Goal: Task Accomplishment & Management: Use online tool/utility

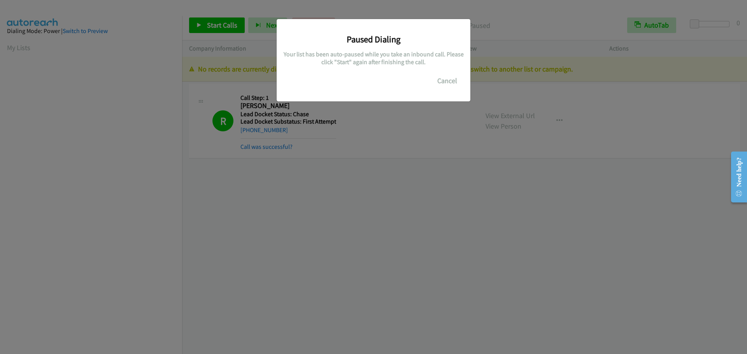
scroll to position [82, 0]
click at [445, 75] on button "Cancel" at bounding box center [447, 81] width 35 height 16
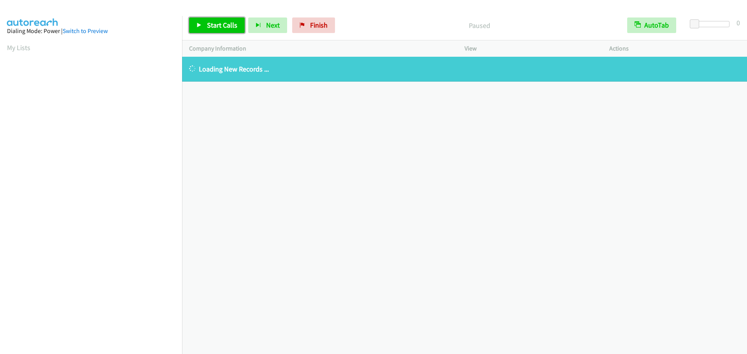
click at [210, 25] on span "Start Calls" at bounding box center [222, 25] width 30 height 9
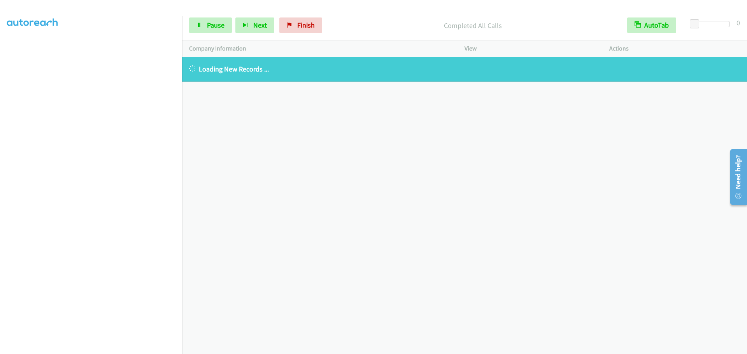
scroll to position [82, 0]
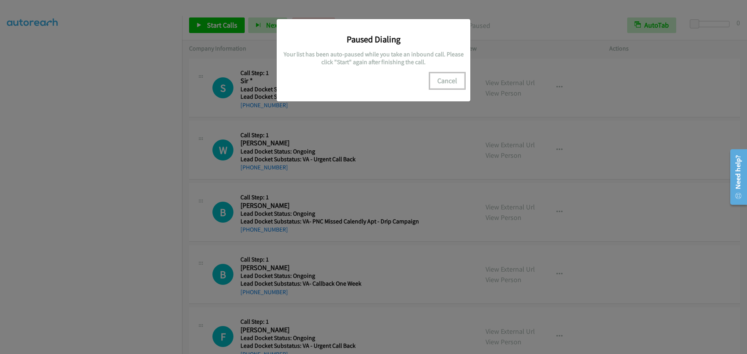
click at [449, 84] on button "Cancel" at bounding box center [447, 81] width 35 height 16
click at [435, 87] on button "Cancel" at bounding box center [447, 81] width 35 height 16
click at [424, 87] on div "Paused Dialing Your list has been auto-paused while you take an inbound call. P…" at bounding box center [373, 57] width 182 height 64
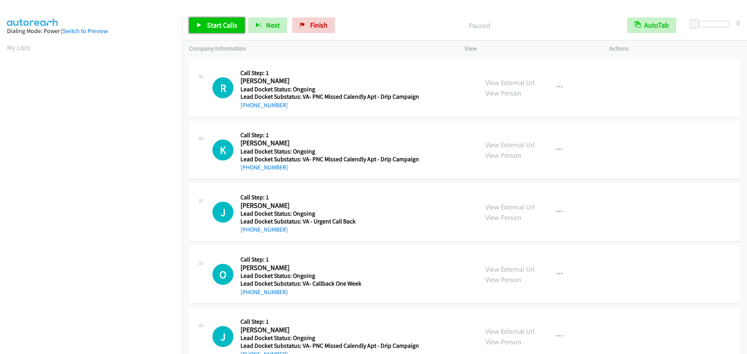
click at [210, 19] on link "Start Calls" at bounding box center [217, 26] width 56 height 16
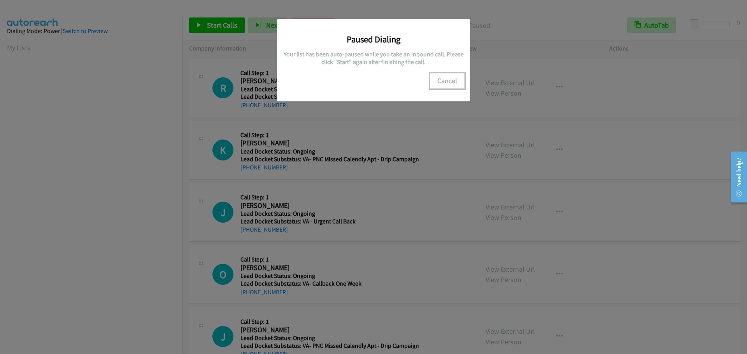
click at [444, 79] on button "Cancel" at bounding box center [447, 81] width 35 height 16
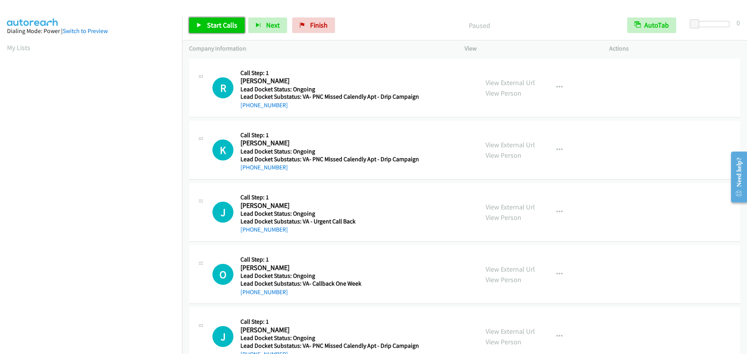
click at [213, 29] on span "Start Calls" at bounding box center [222, 25] width 30 height 9
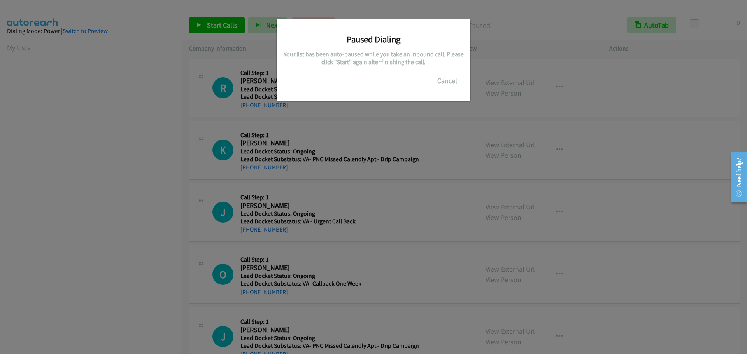
scroll to position [82, 0]
click at [444, 84] on button "Cancel" at bounding box center [447, 81] width 35 height 16
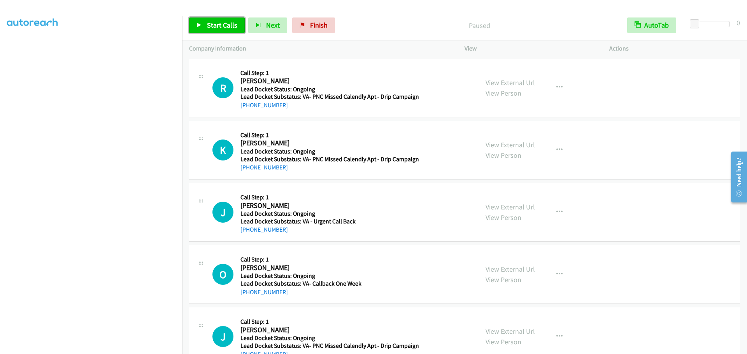
click at [207, 22] on span "Start Calls" at bounding box center [222, 25] width 30 height 9
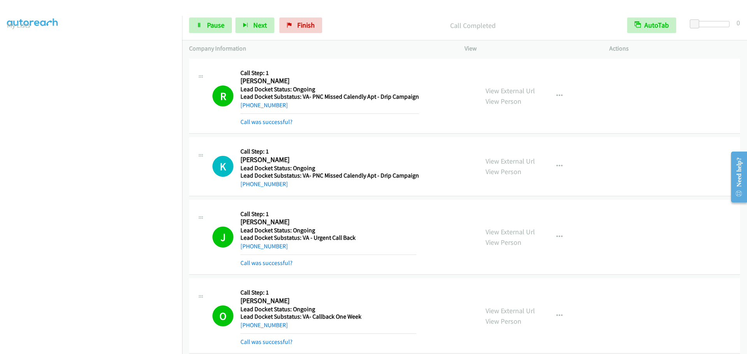
scroll to position [0, 0]
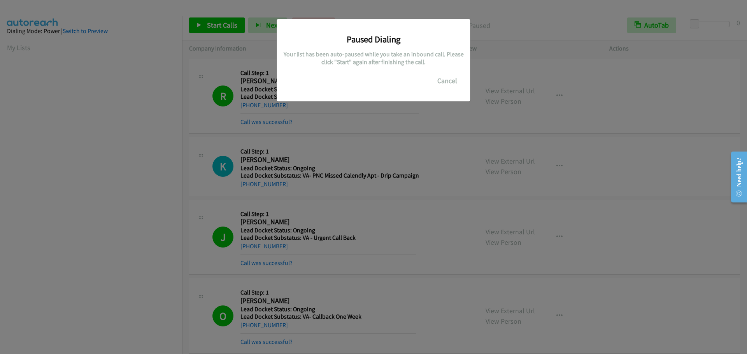
click at [132, 122] on div "Paused Dialing Your list has been auto-paused while you take an inbound call. P…" at bounding box center [373, 180] width 747 height 347
